Goal: Navigation & Orientation: Find specific page/section

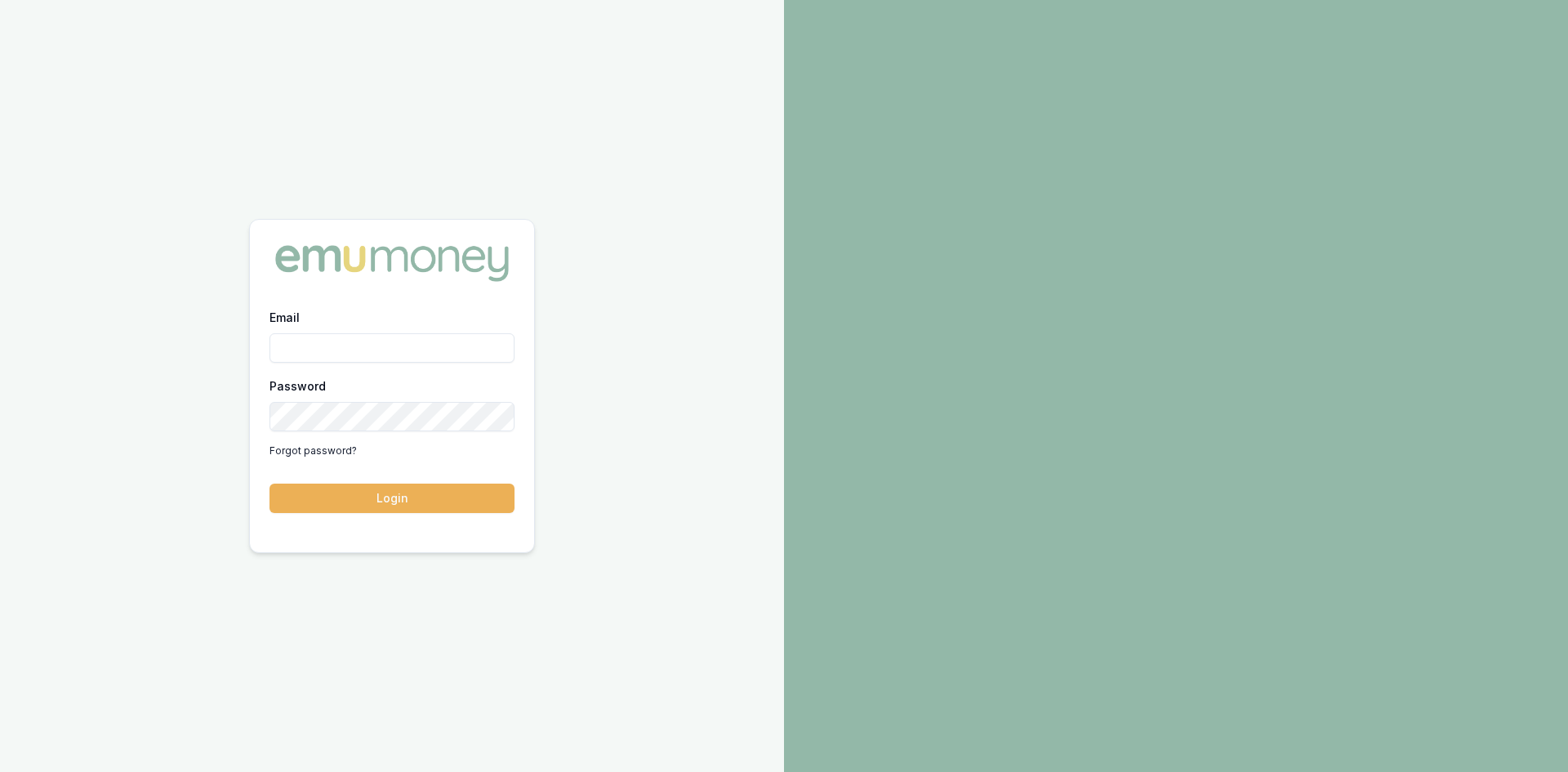
click at [453, 336] on input "Email" at bounding box center [392, 348] width 245 height 29
type input "[PERSON_NAME][EMAIL_ADDRESS][DOMAIN_NAME]"
click at [427, 491] on button "Login" at bounding box center [392, 498] width 245 height 29
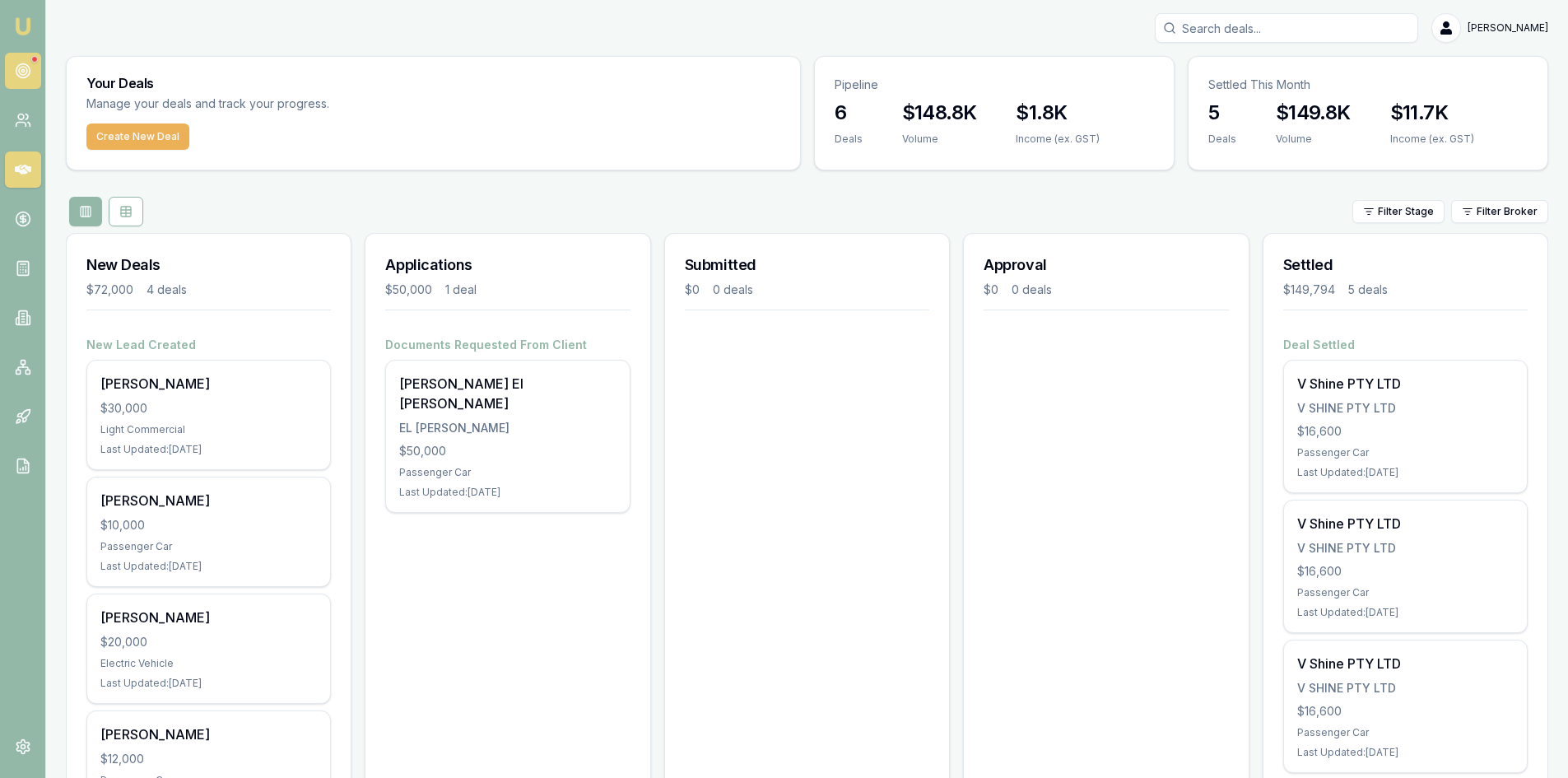
click at [22, 64] on circle at bounding box center [22, 70] width 14 height 14
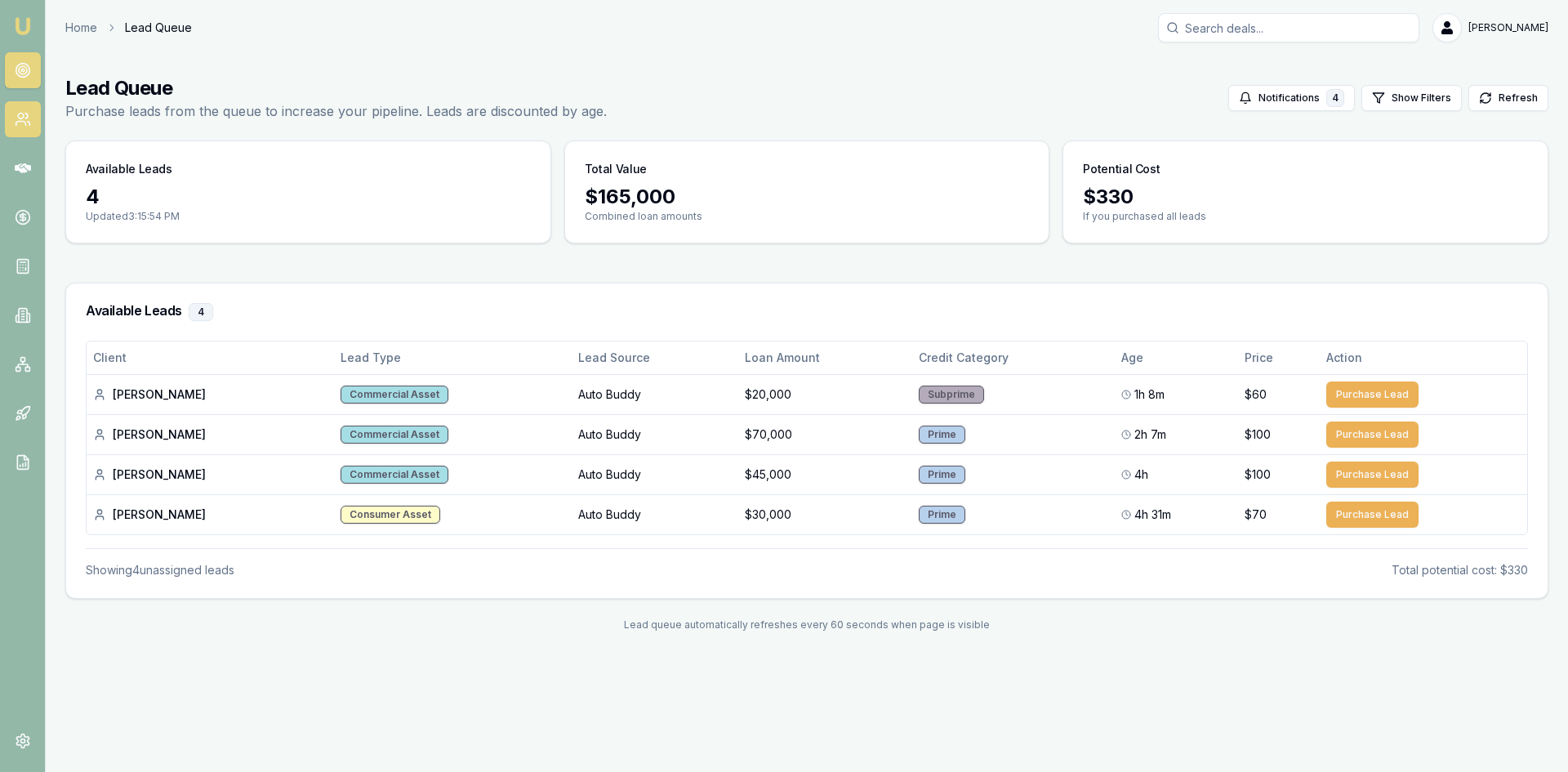
click at [25, 123] on icon at bounding box center [20, 123] width 10 height 5
